Goal: Find specific page/section: Find specific page/section

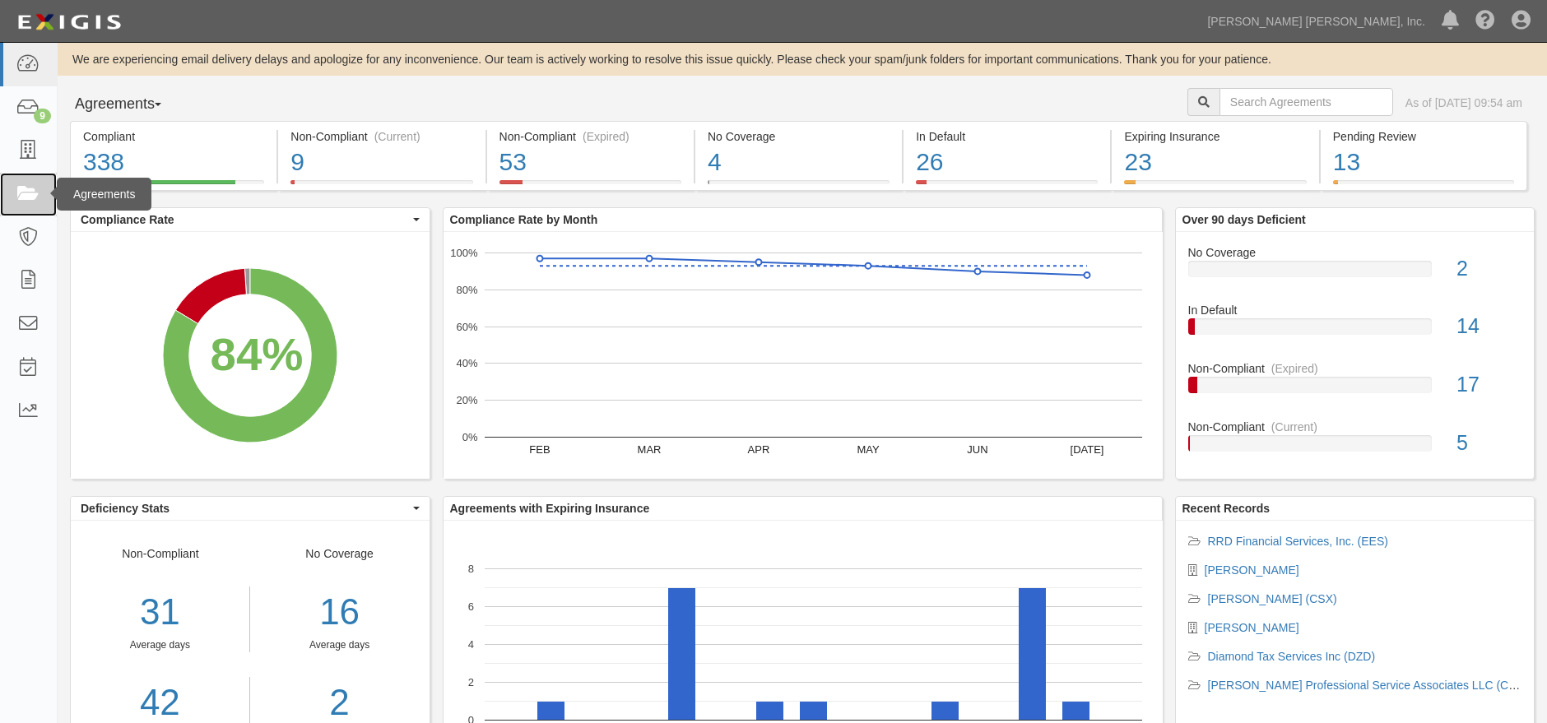
click at [37, 207] on link at bounding box center [28, 195] width 57 height 44
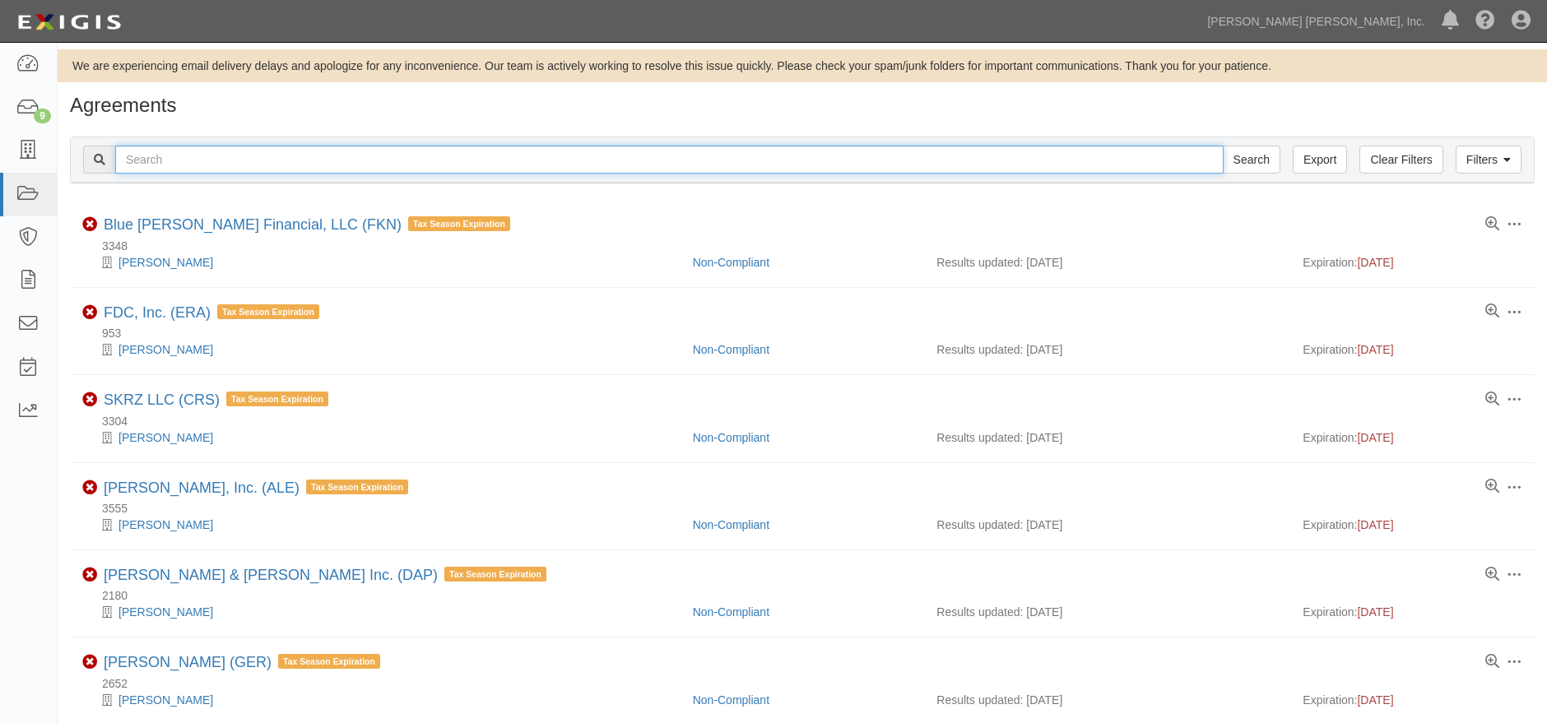
click at [458, 163] on input "text" at bounding box center [669, 160] width 1108 height 28
type input "gwd"
click at [1223, 146] on input "Search" at bounding box center [1252, 160] width 58 height 28
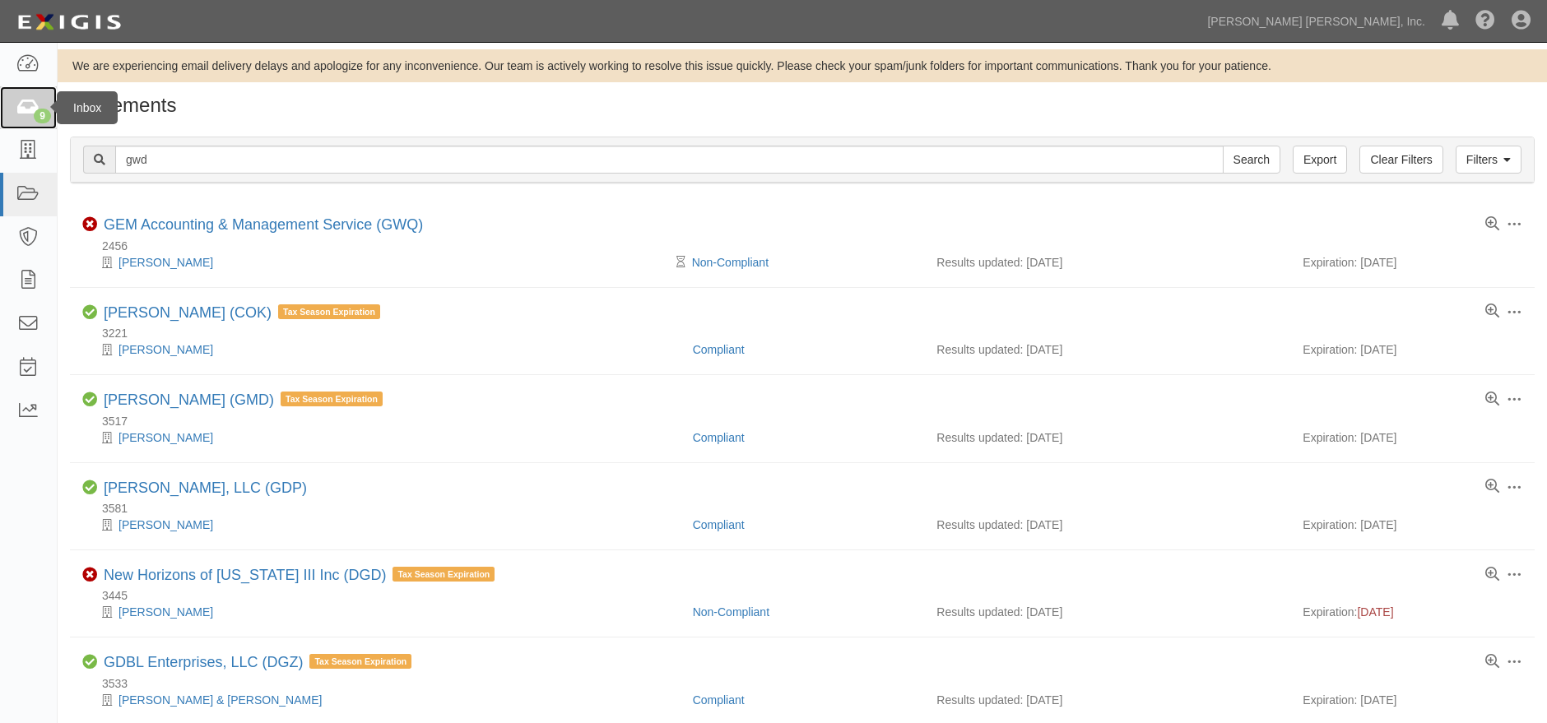
click at [30, 109] on icon at bounding box center [27, 108] width 23 height 19
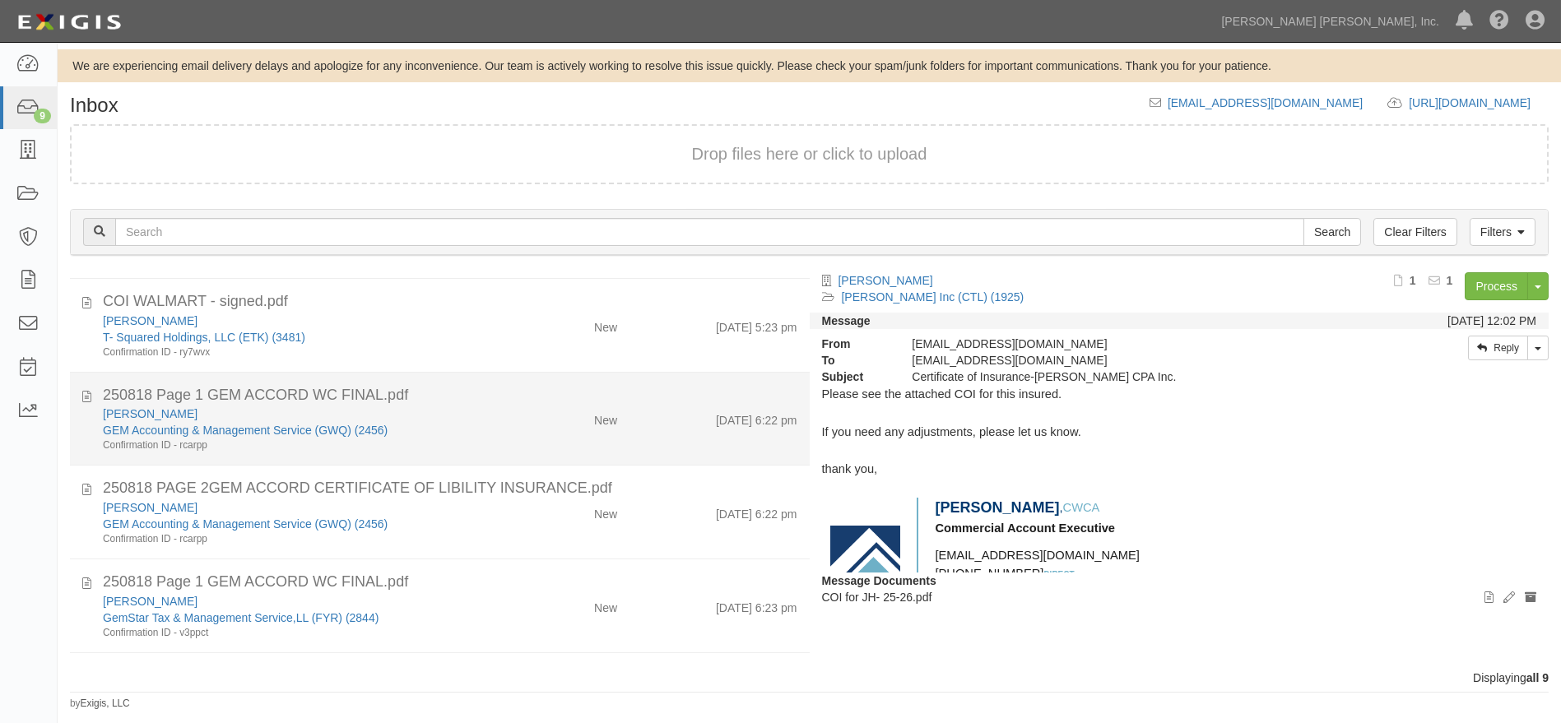
scroll to position [365, 0]
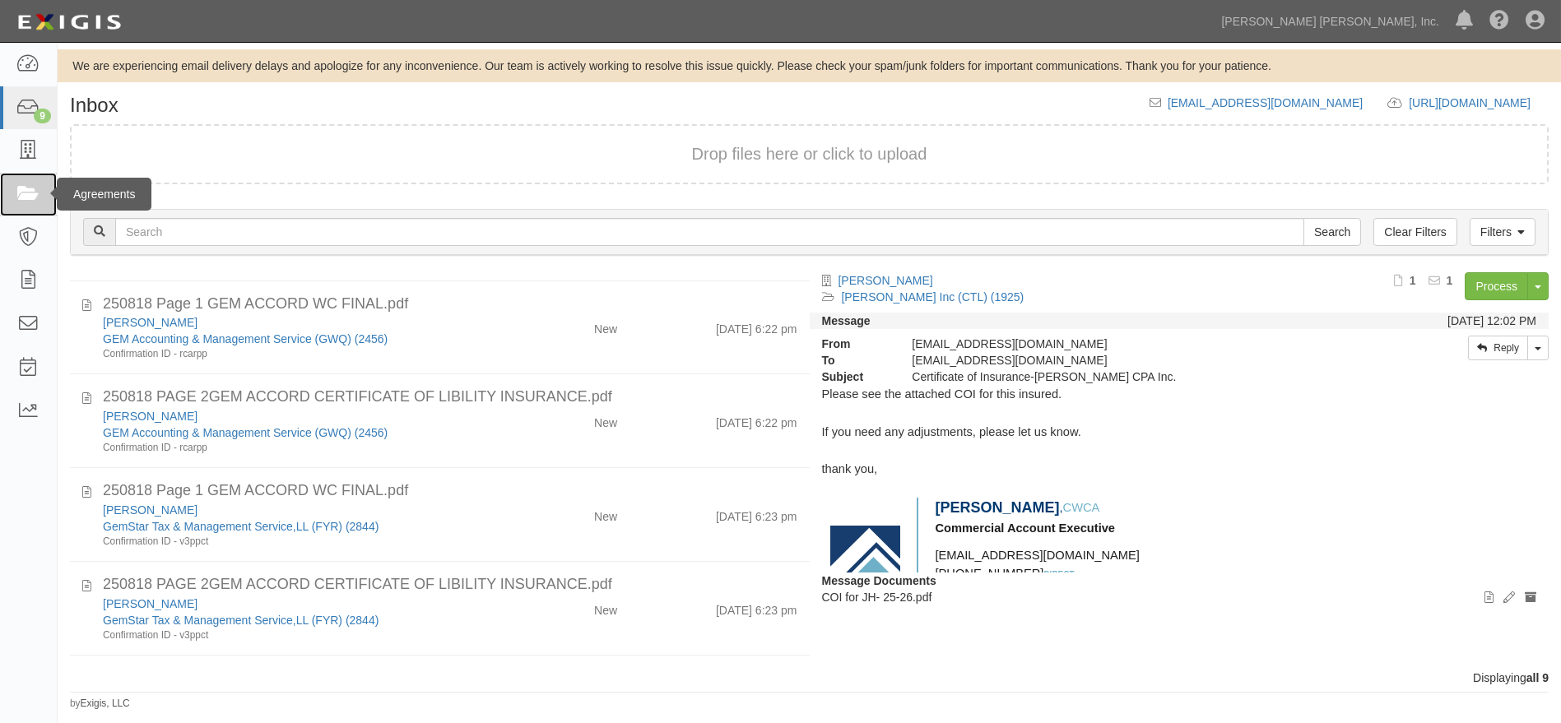
click at [33, 197] on icon at bounding box center [27, 194] width 23 height 19
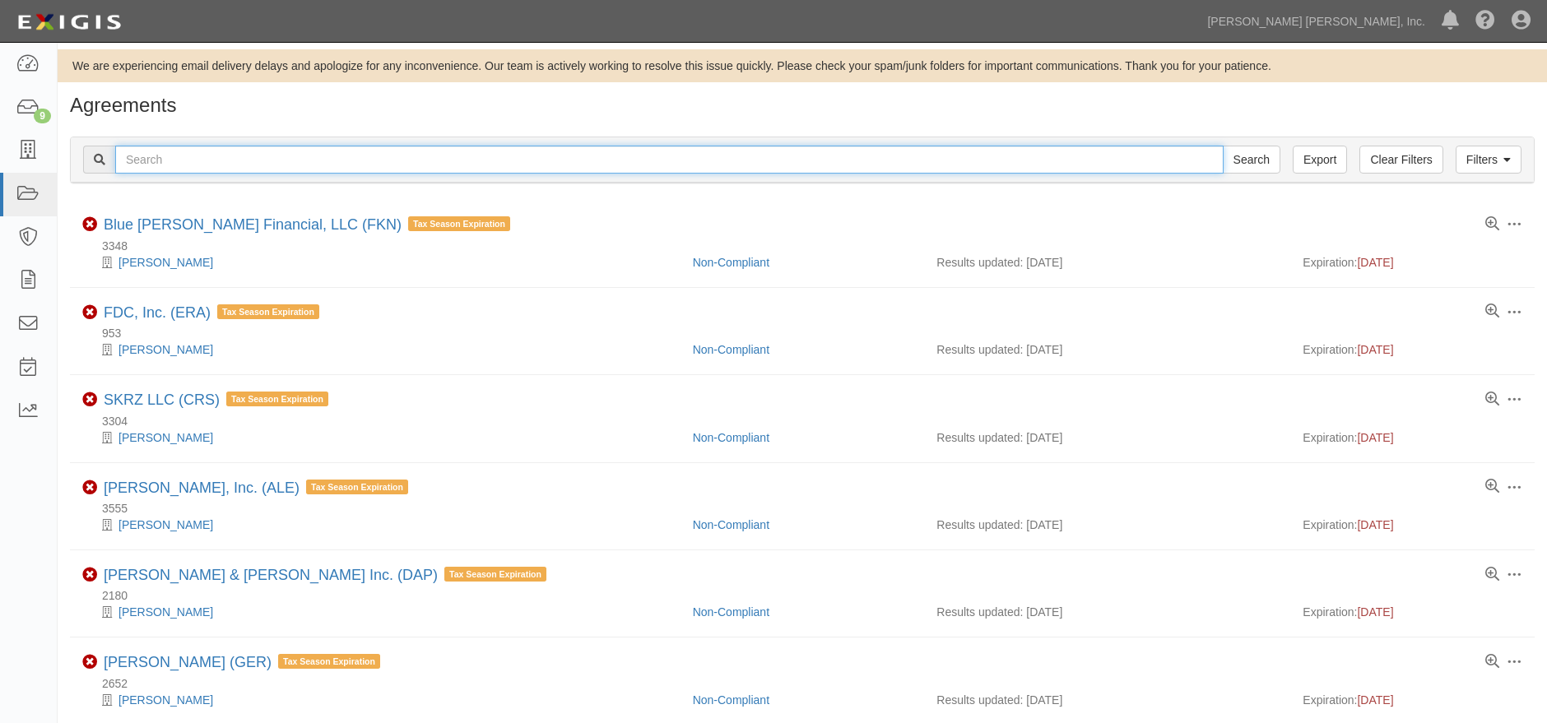
click at [256, 154] on input "text" at bounding box center [669, 160] width 1108 height 28
type input "2844"
click at [1223, 146] on input "Search" at bounding box center [1252, 160] width 58 height 28
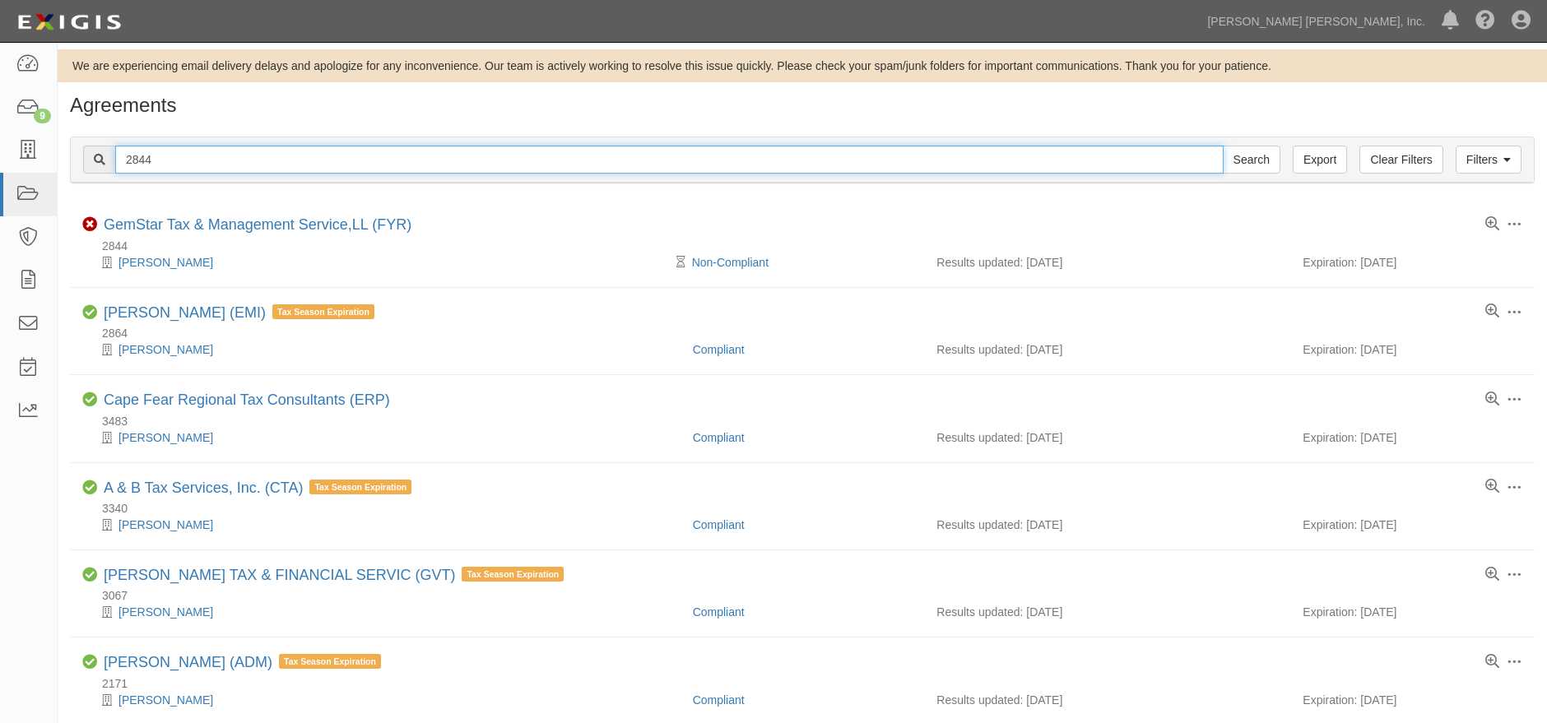
drag, startPoint x: 185, startPoint y: 156, endPoint x: 125, endPoint y: 145, distance: 61.0
click at [125, 146] on input "2844" at bounding box center [669, 160] width 1108 height 28
type input "greg w. davis"
click at [1223, 146] on input "Search" at bounding box center [1252, 160] width 58 height 28
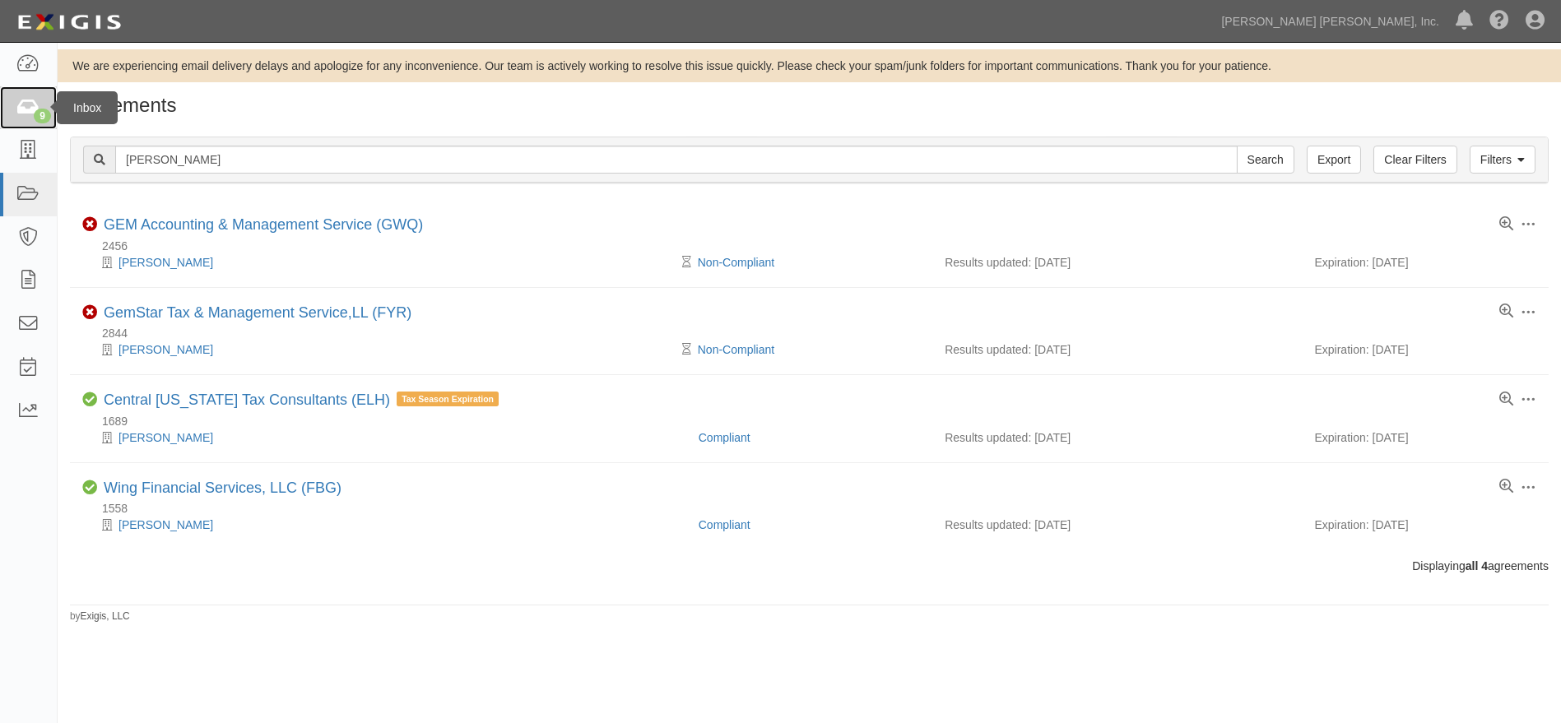
click at [37, 111] on div "9" at bounding box center [42, 116] width 17 height 15
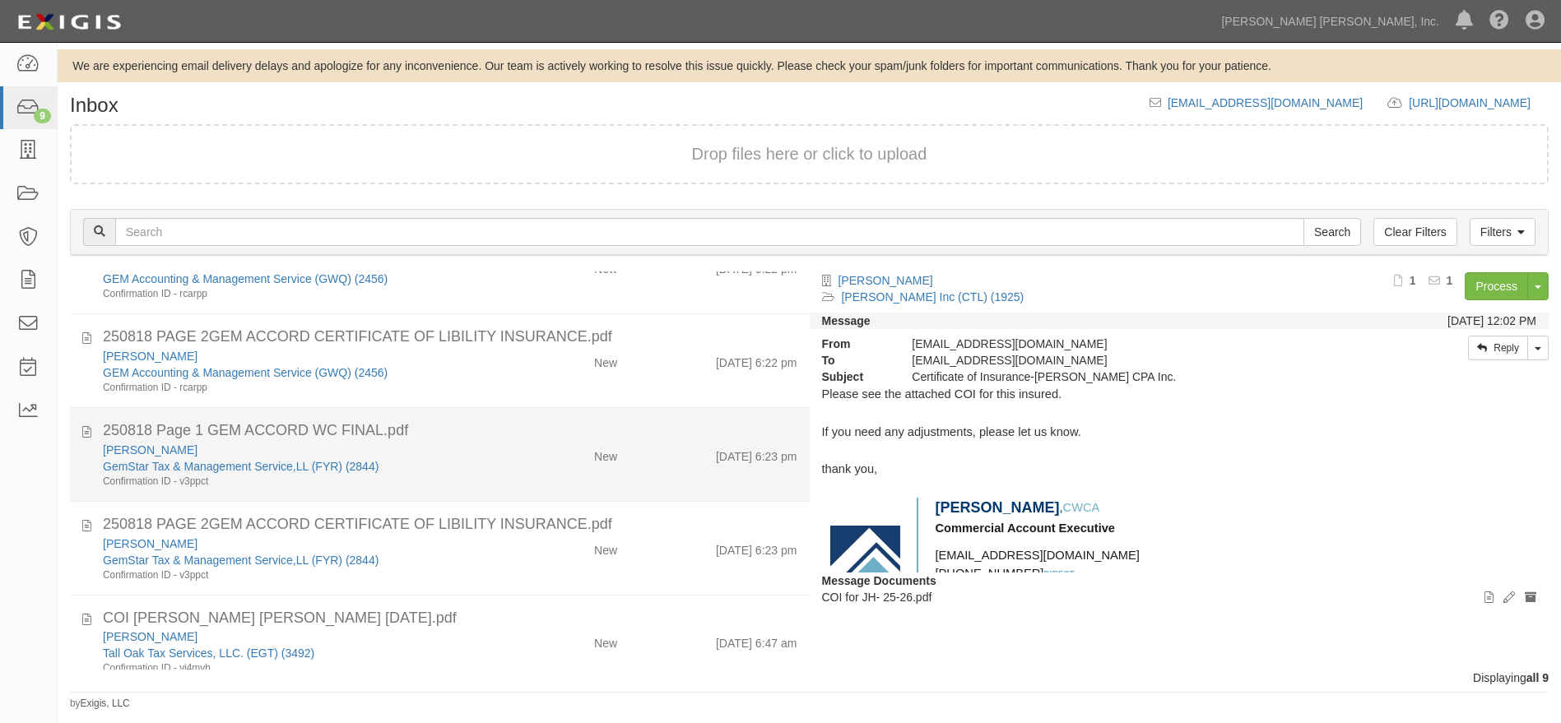
scroll to position [448, 0]
